Goal: Communication & Community: Answer question/provide support

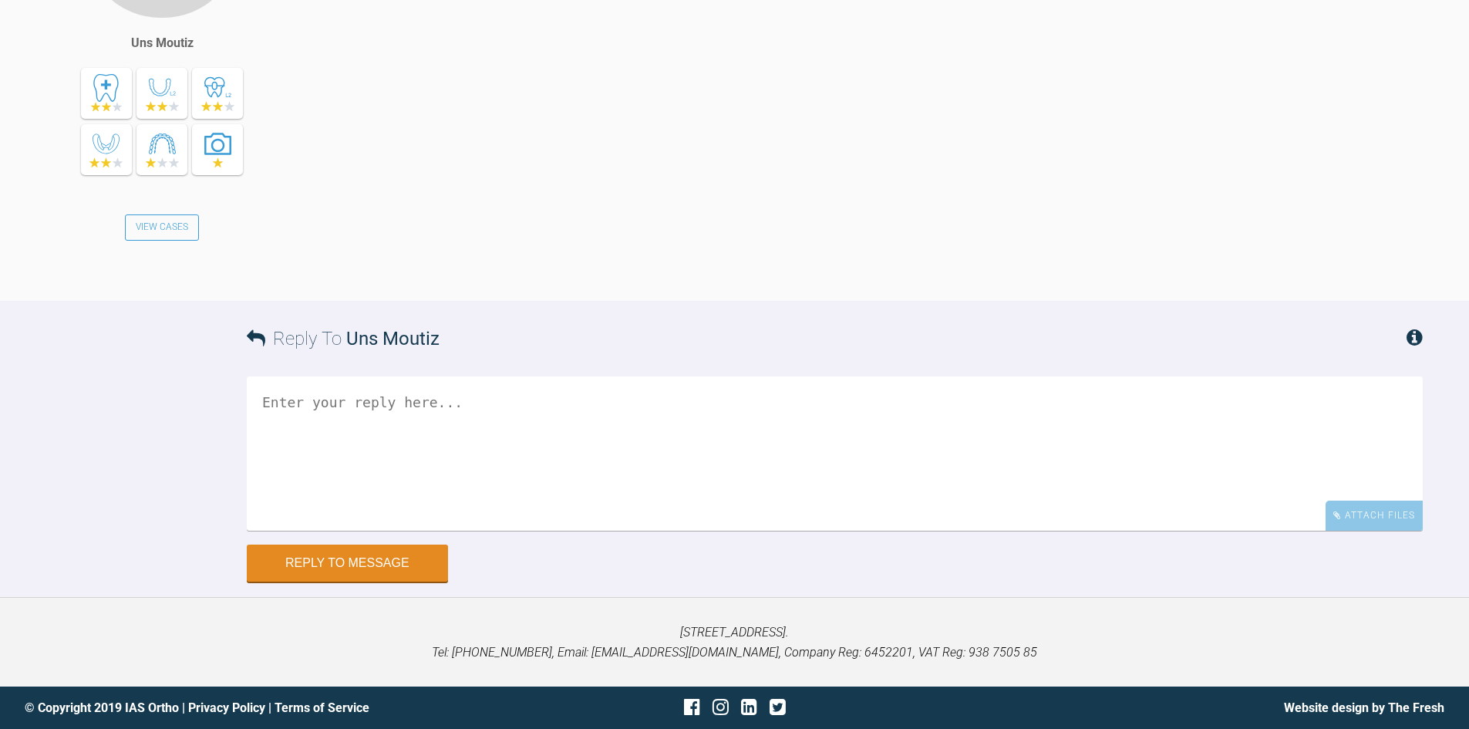
scroll to position [13110, 0]
click at [362, 465] on textarea at bounding box center [835, 453] width 1176 height 154
type textarea "Y"
click at [363, 489] on textarea "You have gaps distal to the upper 2's. Lose the u/t's at the upper arch u/t the…" at bounding box center [835, 453] width 1176 height 154
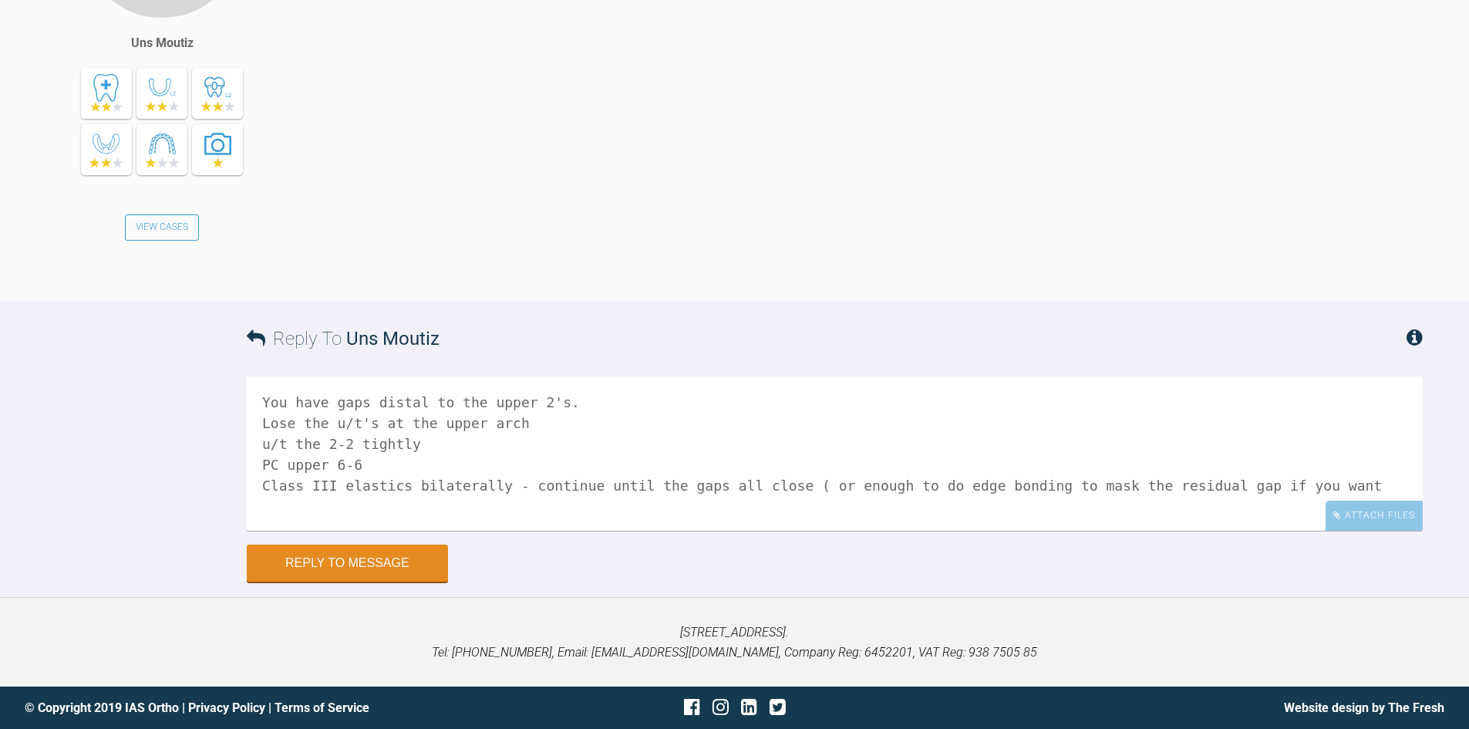
scroll to position [13133, 0]
type textarea "You have gaps distal to the upper 2's. Lose the u/t's at the upper arch u/t the…"
click at [396, 567] on button "Reply to Message" at bounding box center [347, 564] width 201 height 37
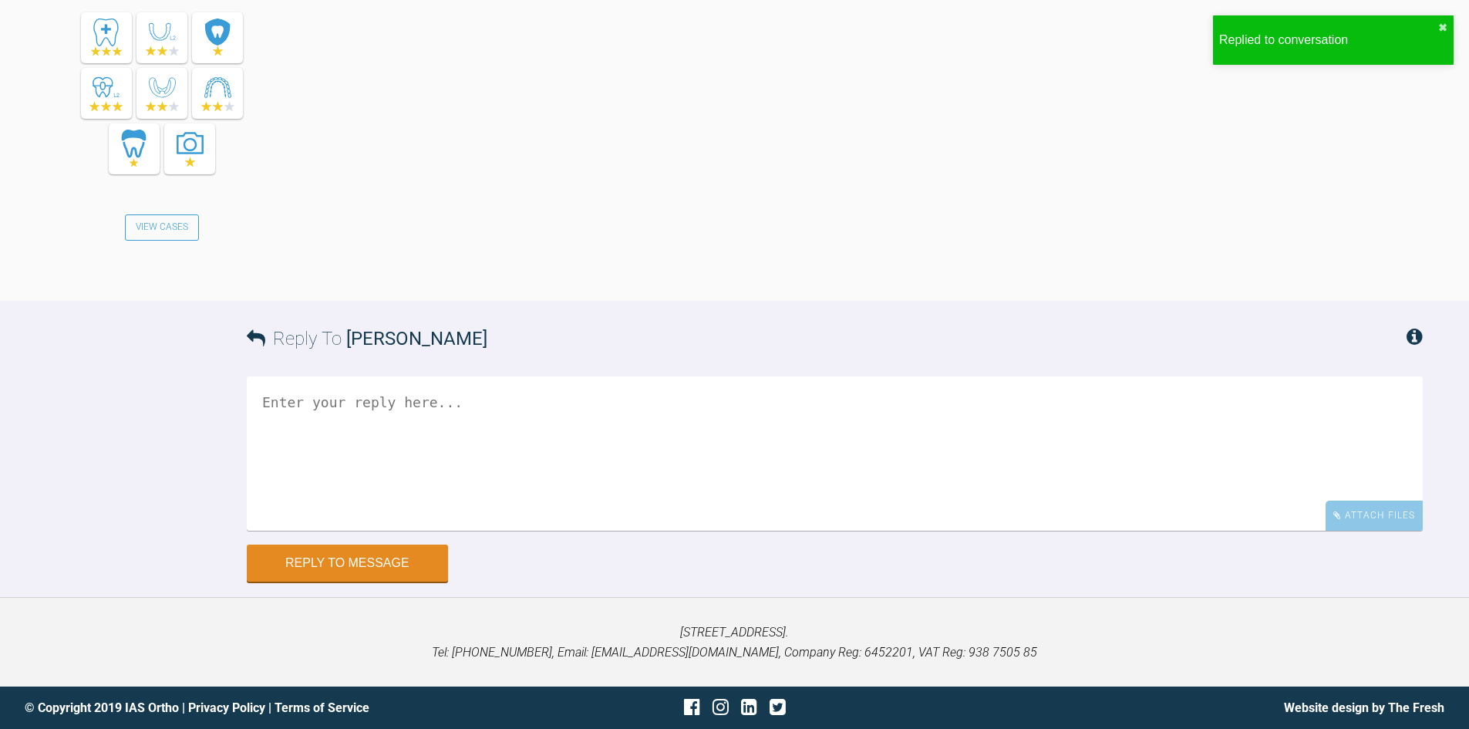
scroll to position [13721, 0]
